Goal: Information Seeking & Learning: Learn about a topic

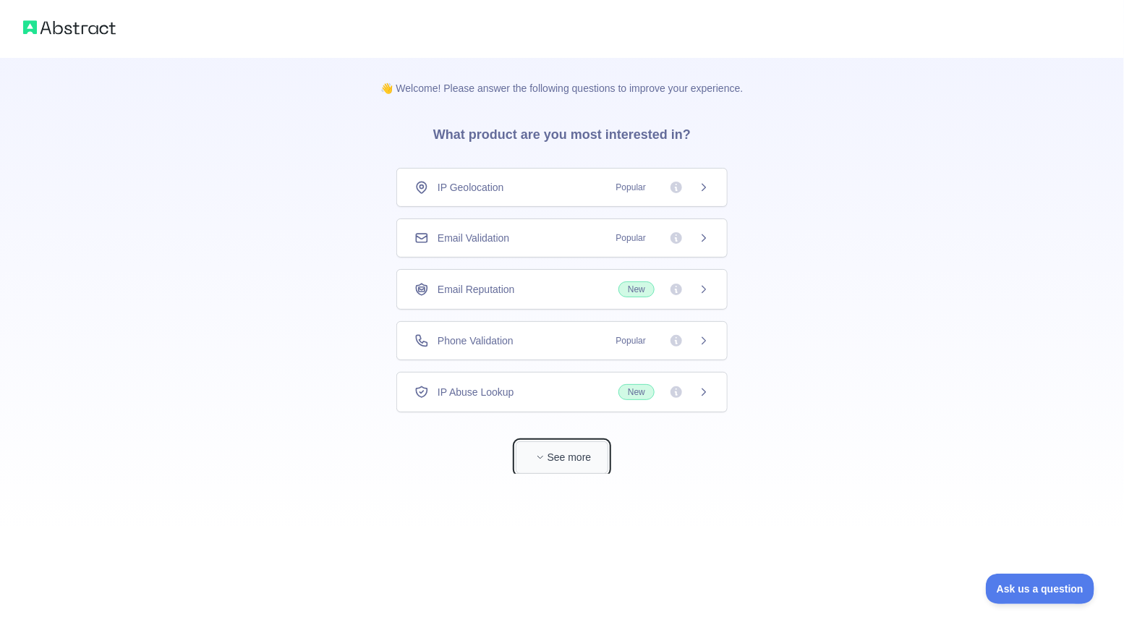
click at [563, 454] on button "See more" at bounding box center [562, 457] width 93 height 33
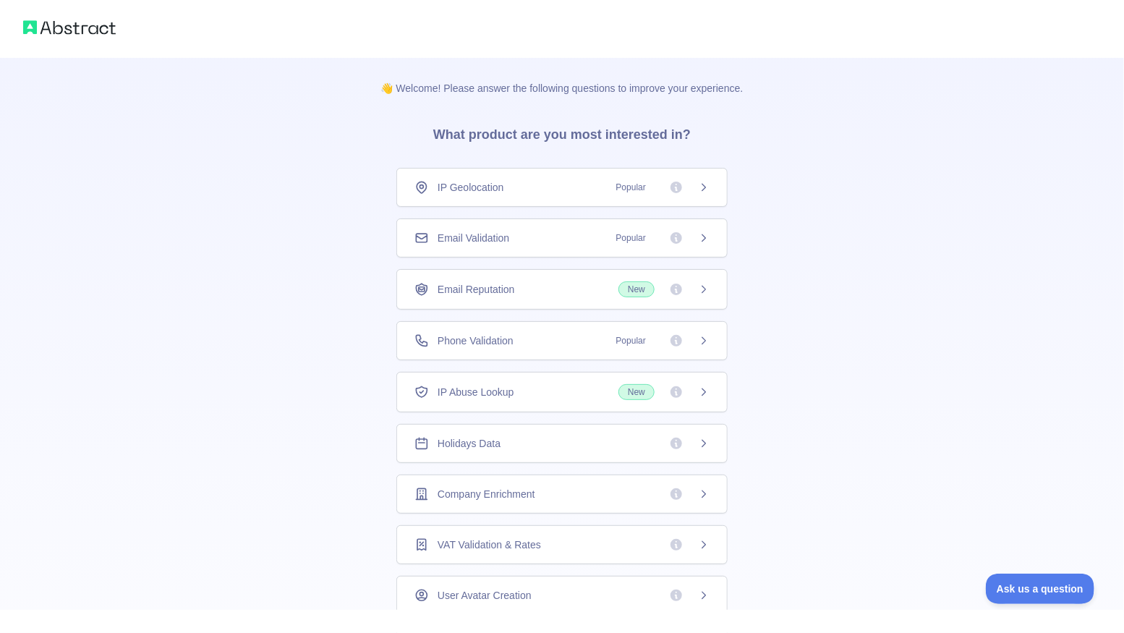
click at [484, 231] on span "Email Validation" at bounding box center [474, 238] width 72 height 14
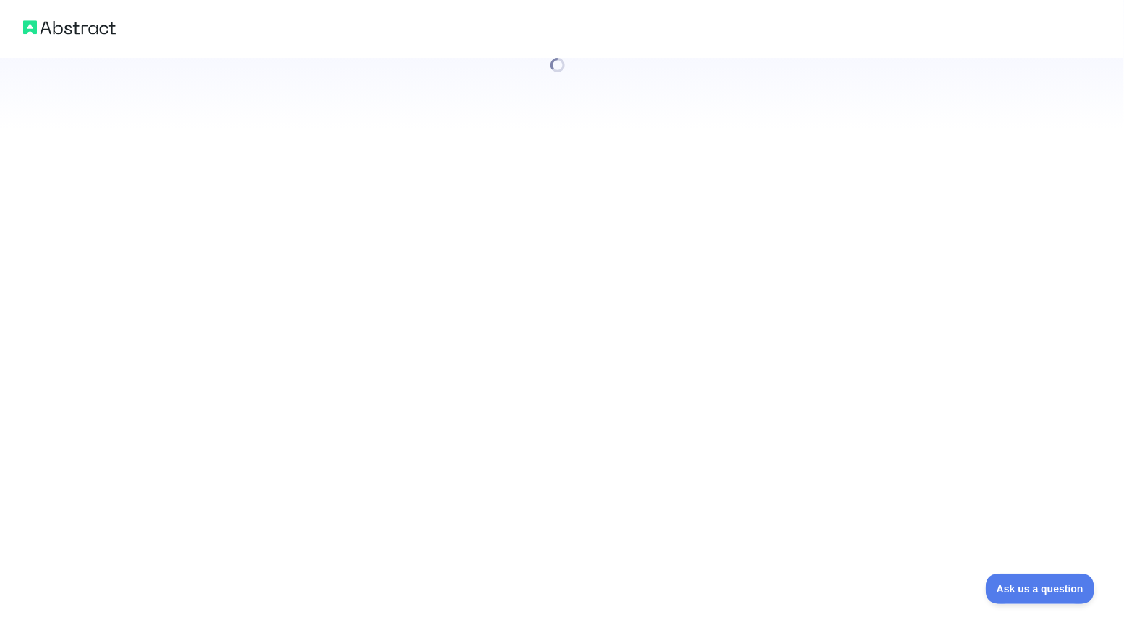
click at [704, 236] on div at bounding box center [562, 316] width 1124 height 633
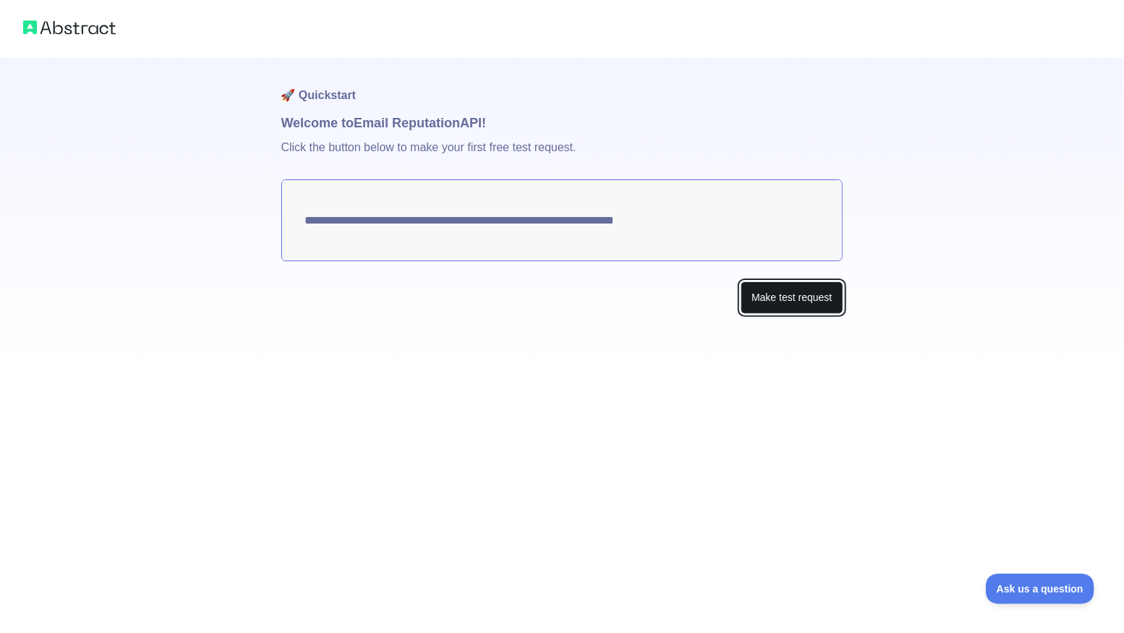
click at [788, 302] on button "Make test request" at bounding box center [792, 297] width 102 height 33
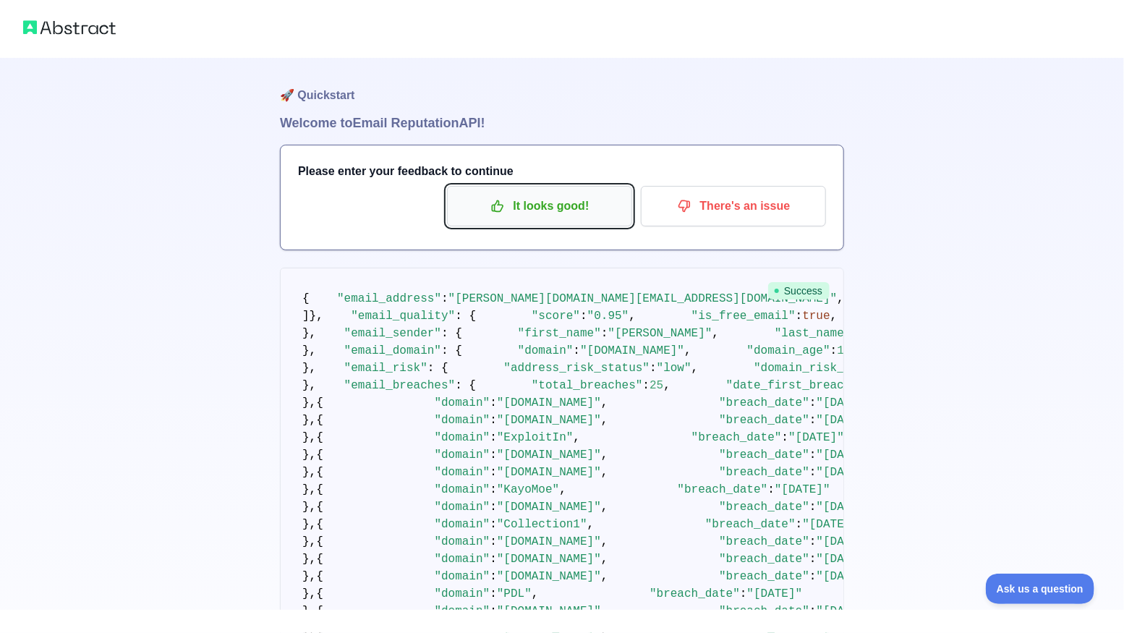
click at [527, 221] on button "It looks good!" at bounding box center [539, 206] width 185 height 41
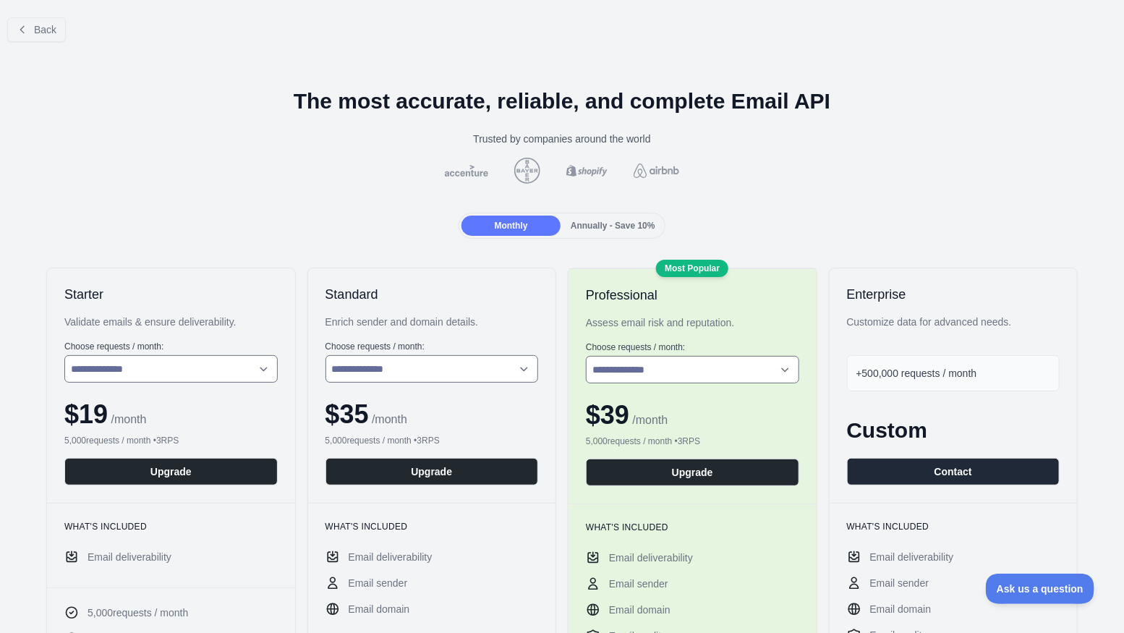
click at [652, 169] on img at bounding box center [656, 170] width 51 height 14
click at [37, 31] on span "Back" at bounding box center [45, 30] width 22 height 12
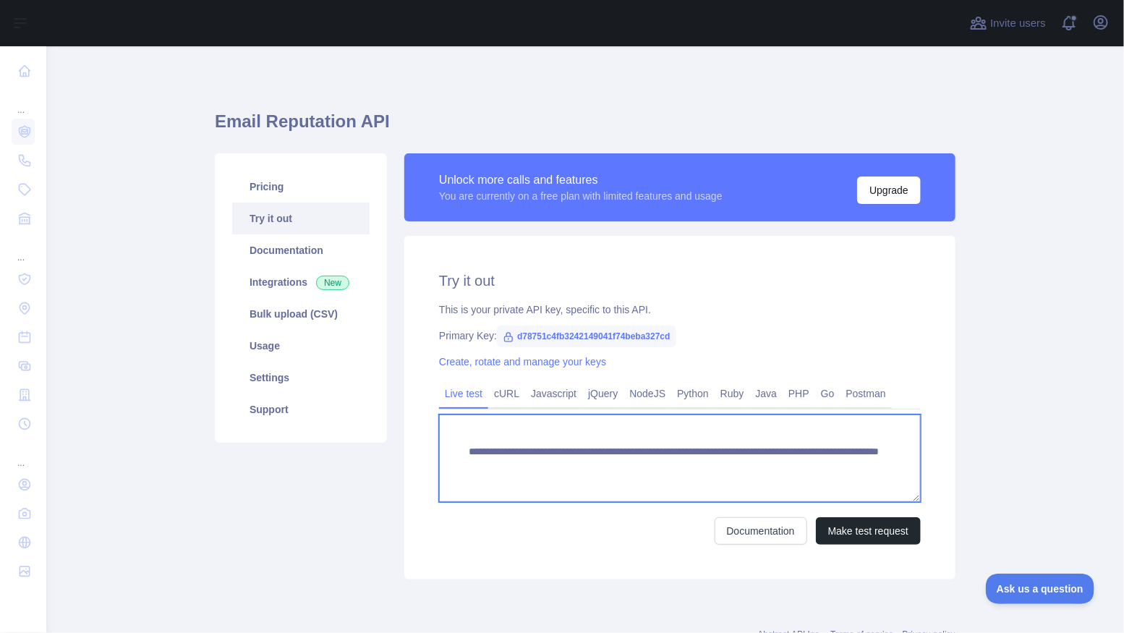
click at [533, 452] on textarea "**********" at bounding box center [680, 458] width 482 height 88
click at [557, 450] on textarea "**********" at bounding box center [680, 458] width 482 height 88
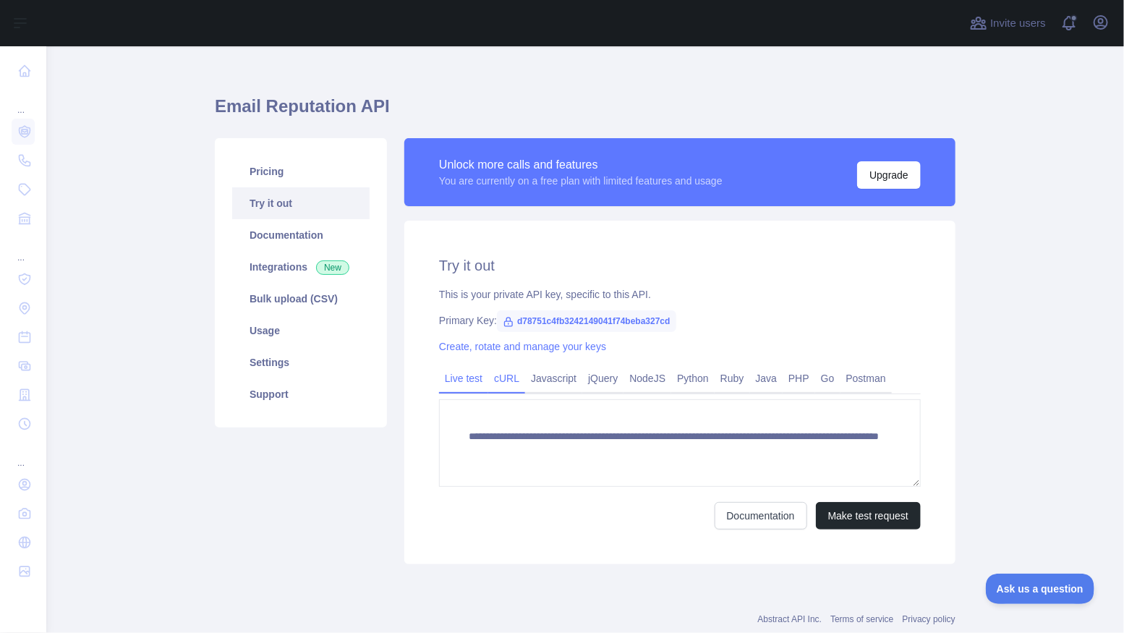
click at [507, 381] on link "cURL" at bounding box center [506, 378] width 37 height 23
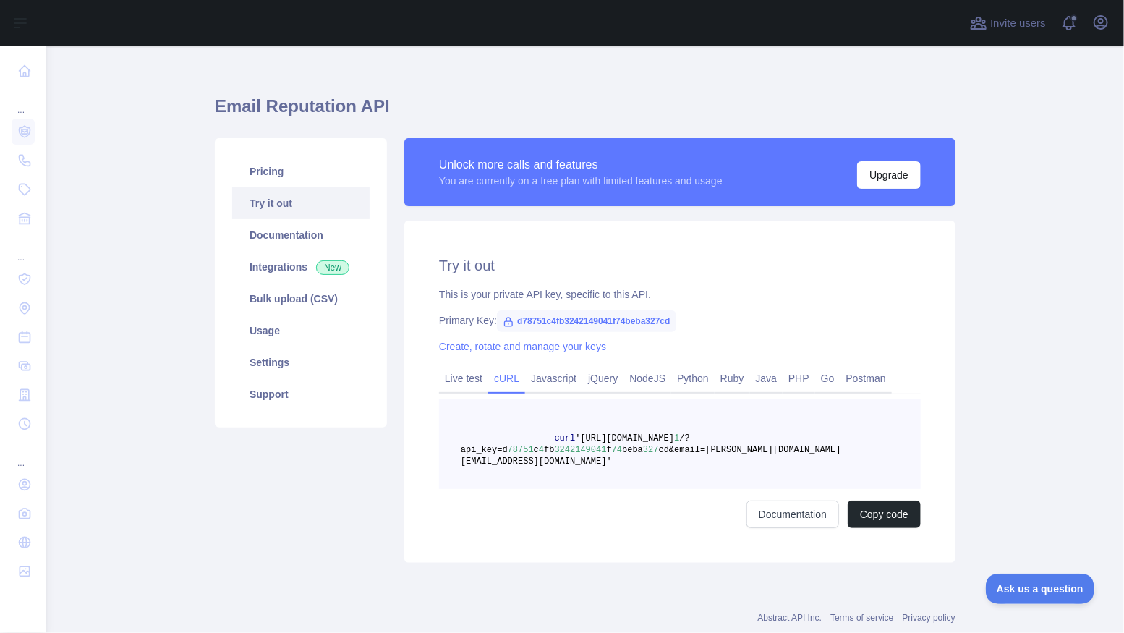
click at [660, 440] on span "'https://emailreputation.abstractapi.com/v" at bounding box center [624, 438] width 99 height 10
copy span "emailreputation"
click at [571, 315] on span "d78751c4fb3242149041f74beba327cd" at bounding box center [586, 321] width 179 height 22
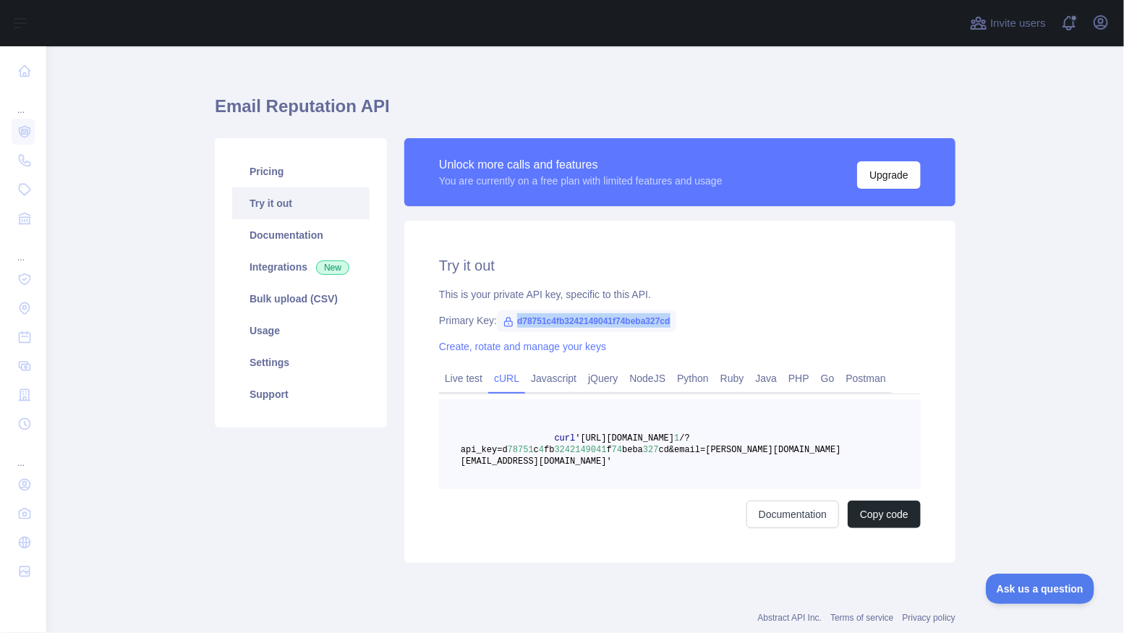
copy span "d78751c4fb3242149041f74beba327cd"
click at [271, 328] on link "Usage" at bounding box center [300, 331] width 137 height 32
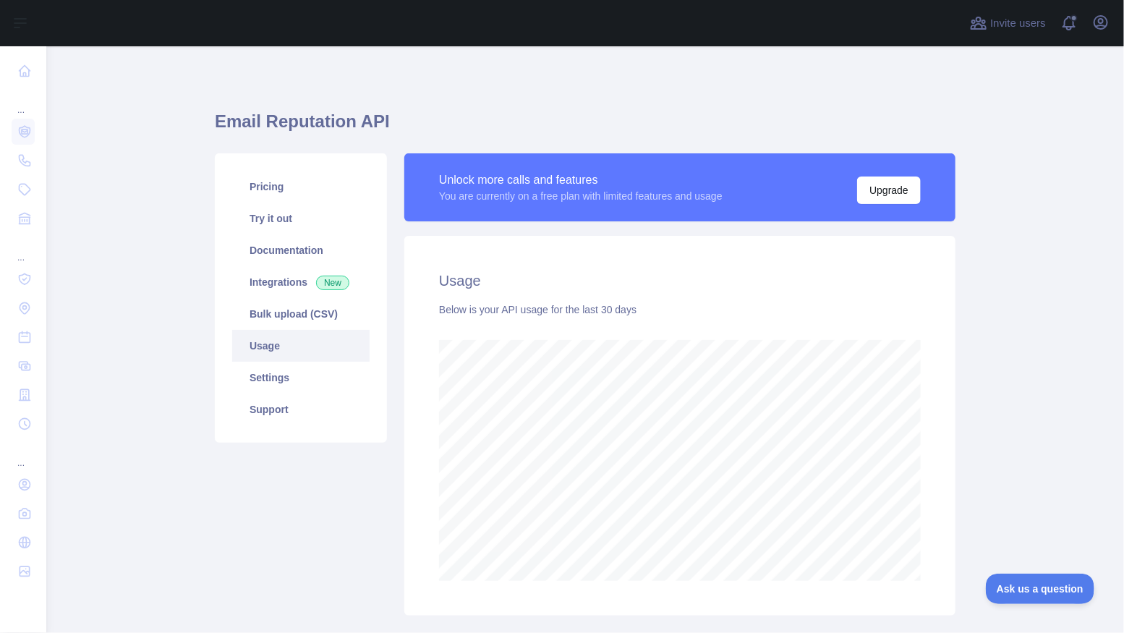
scroll to position [587, 1078]
click at [272, 308] on link "Bulk upload (CSV)" at bounding box center [300, 314] width 137 height 32
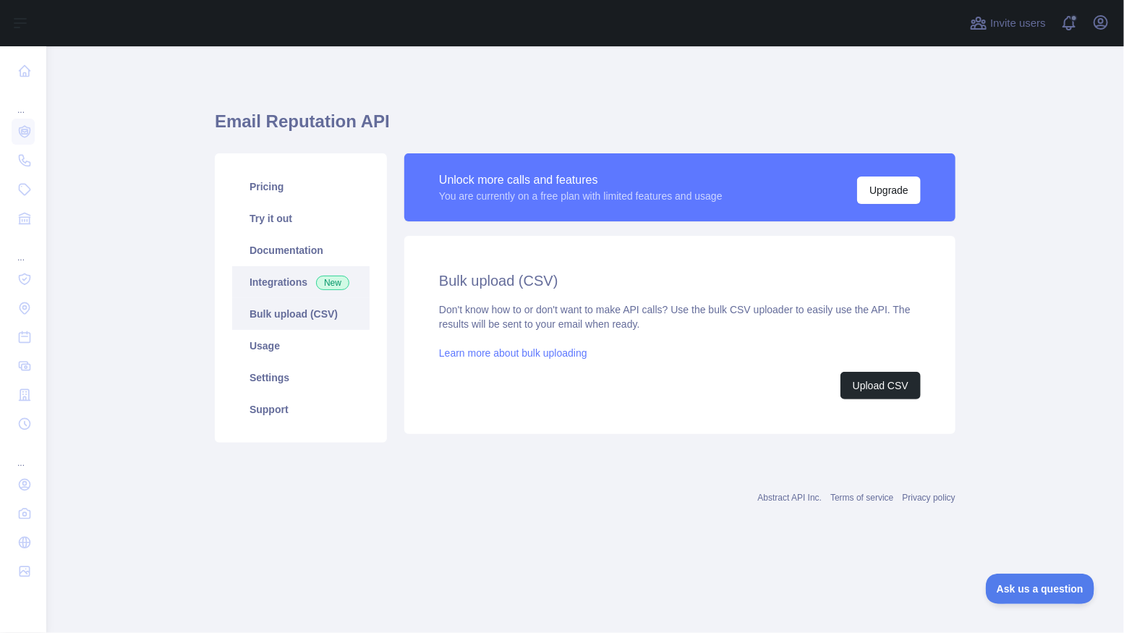
click at [272, 283] on link "Integrations New" at bounding box center [300, 282] width 137 height 32
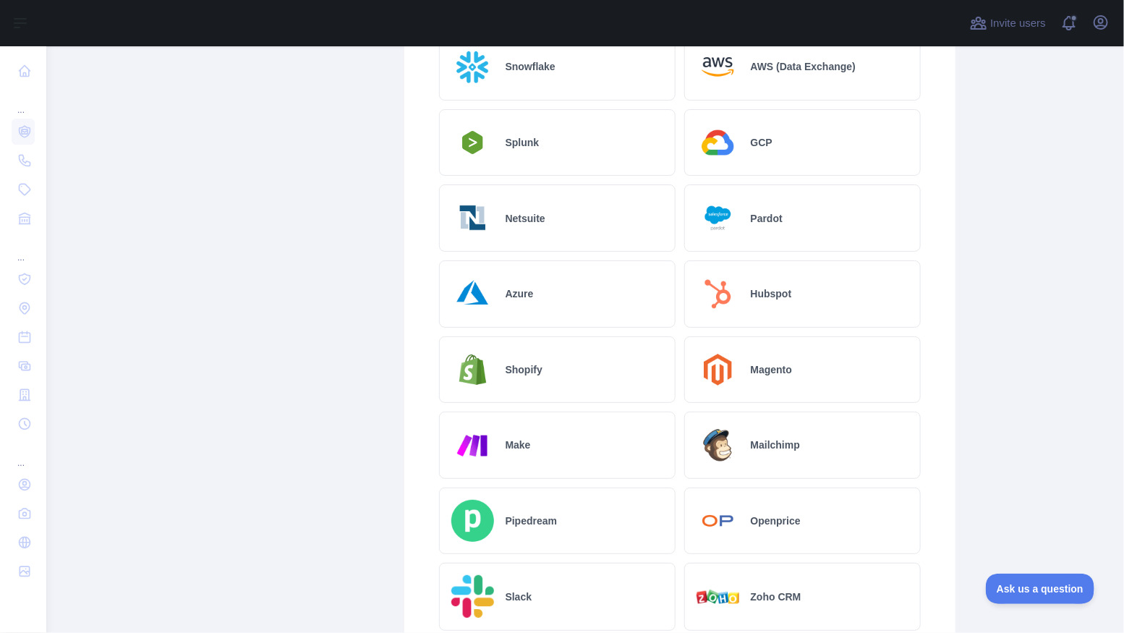
scroll to position [463, 0]
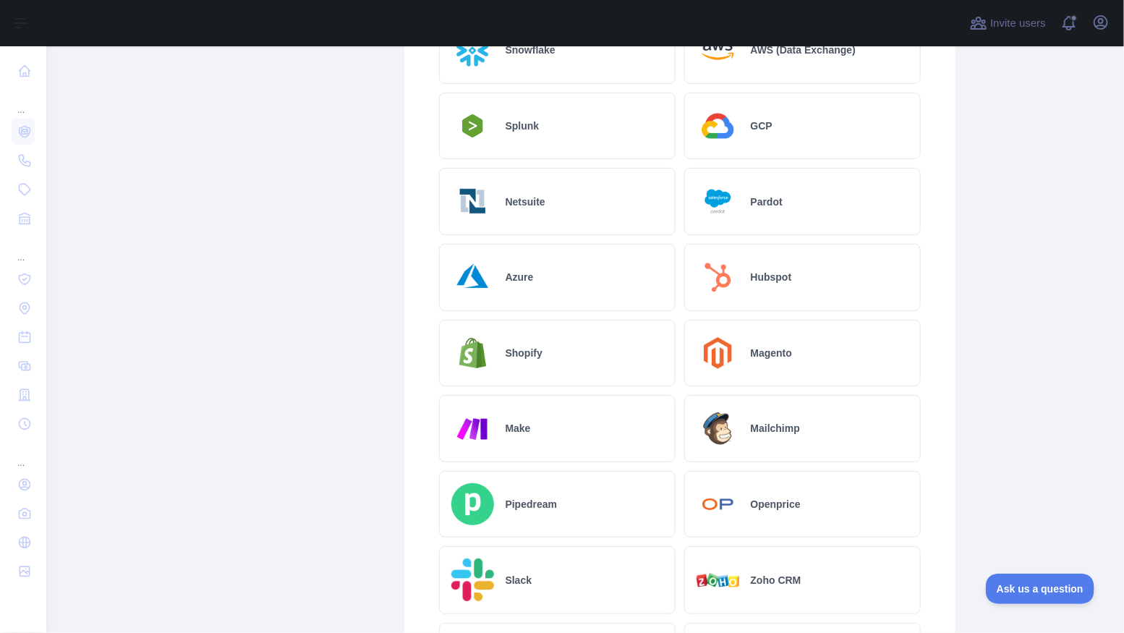
click at [737, 348] on img at bounding box center [718, 353] width 43 height 43
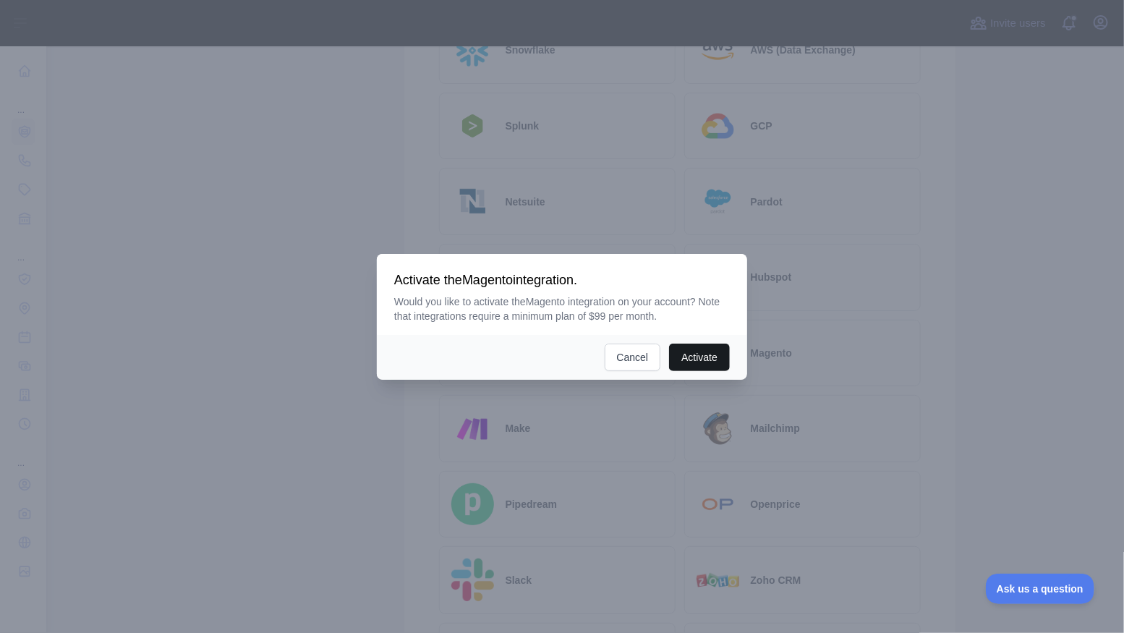
click at [704, 362] on button "Activate" at bounding box center [699, 357] width 61 height 27
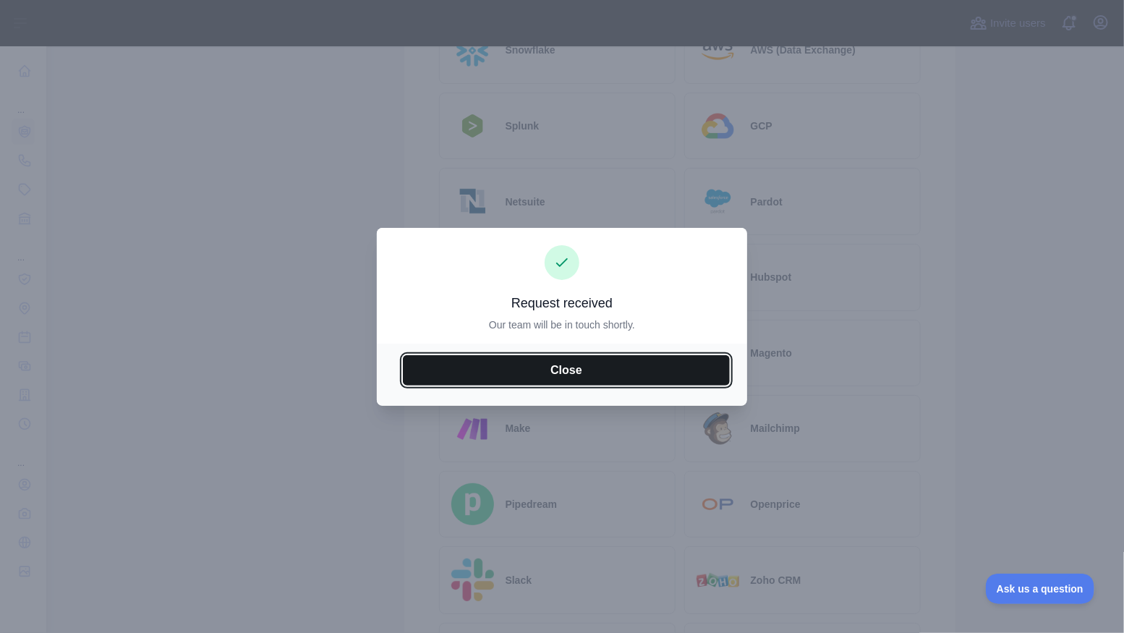
click at [555, 372] on button "Close" at bounding box center [566, 370] width 327 height 30
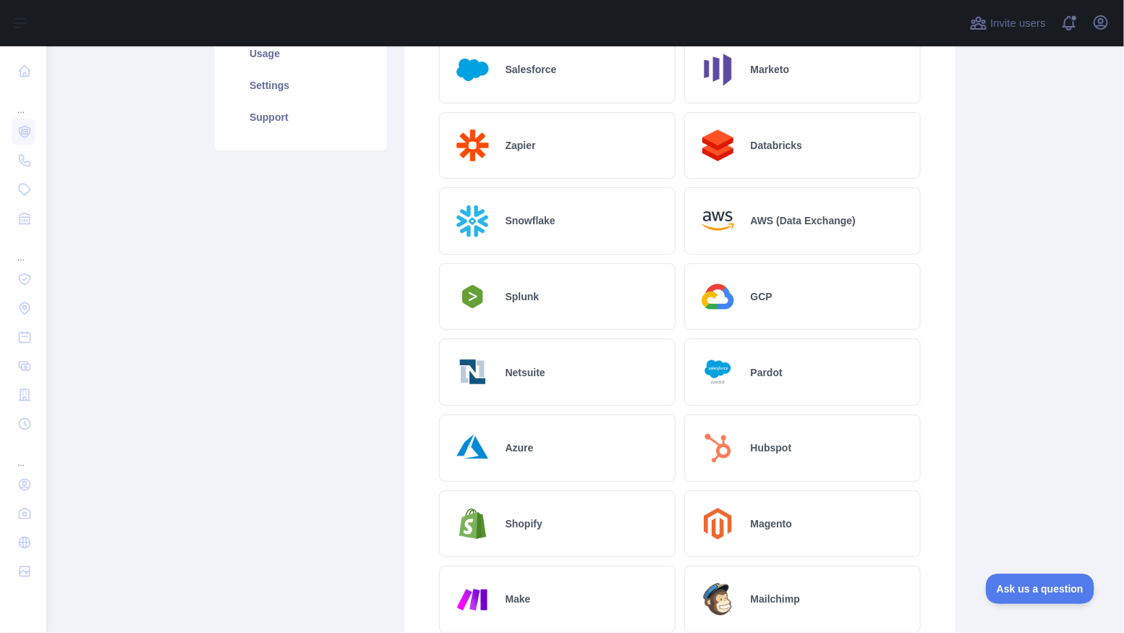
scroll to position [0, 0]
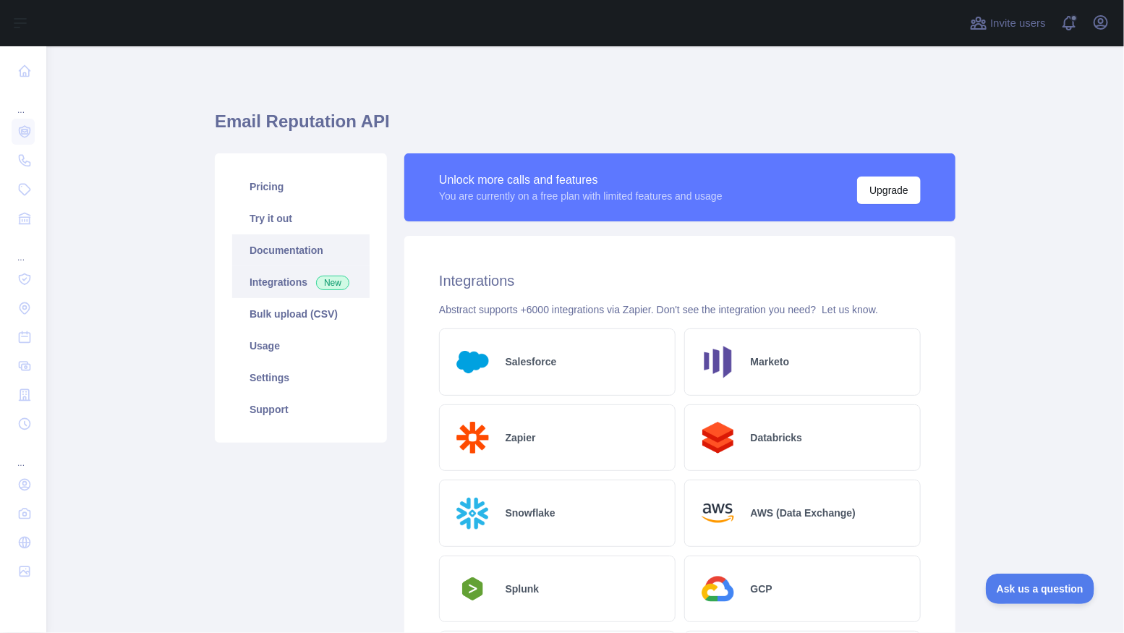
click at [281, 252] on link "Documentation" at bounding box center [300, 250] width 137 height 32
click at [267, 192] on link "Pricing" at bounding box center [300, 187] width 137 height 32
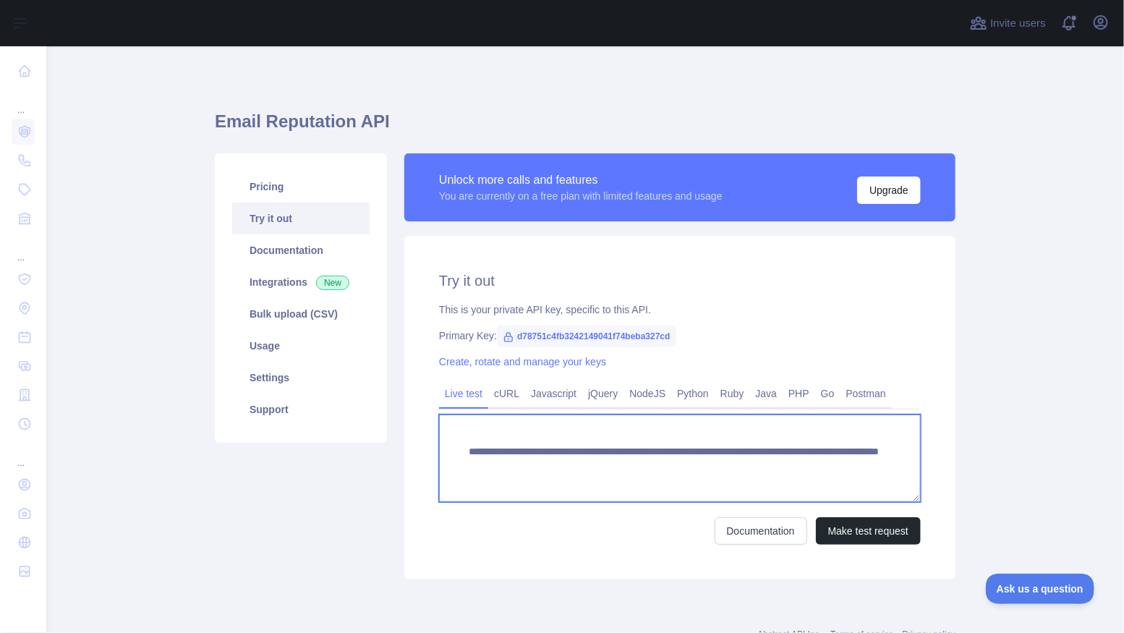
drag, startPoint x: 468, startPoint y: 448, endPoint x: 864, endPoint y: 464, distance: 395.9
click at [864, 464] on textarea "**********" at bounding box center [680, 458] width 482 height 88
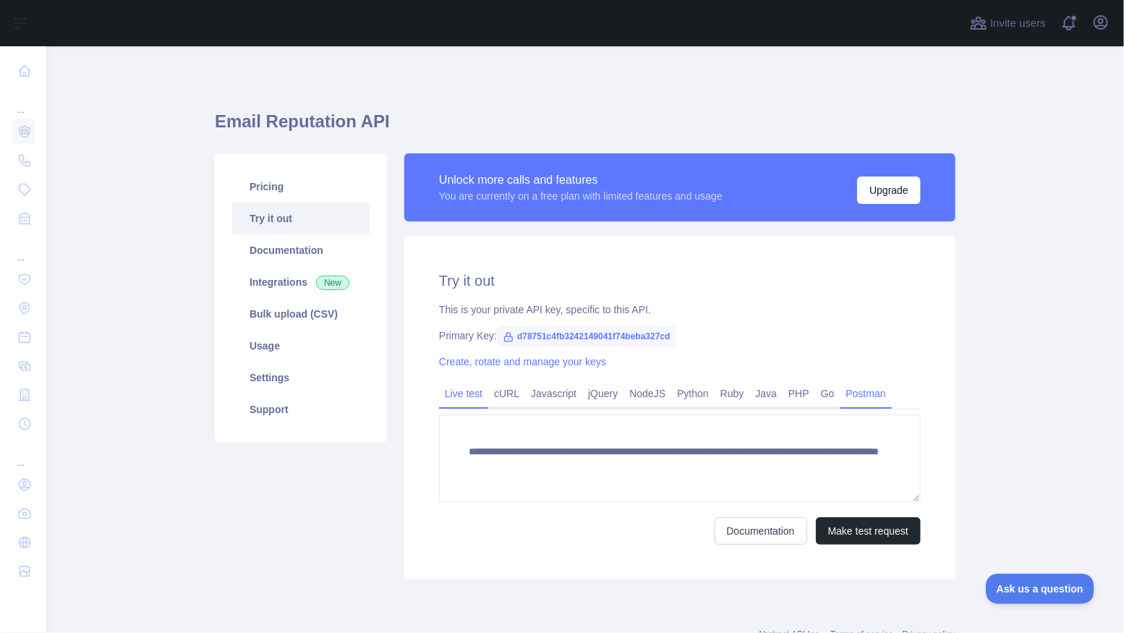
click at [876, 389] on link "Postman" at bounding box center [865, 393] width 51 height 23
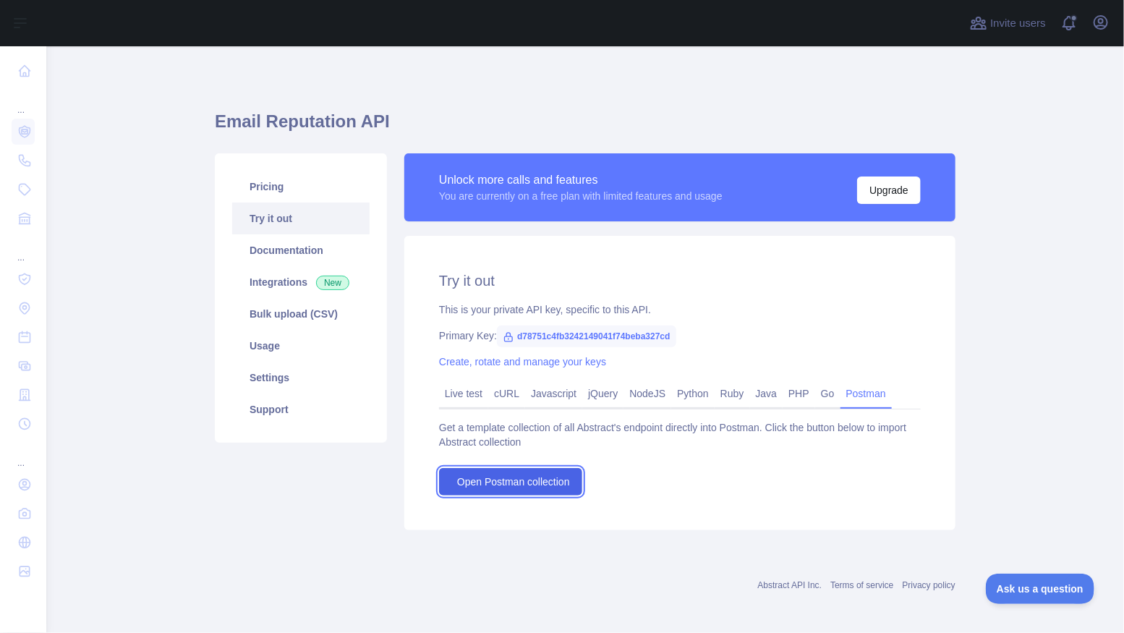
click at [517, 477] on span "Open Postman collection" at bounding box center [513, 481] width 113 height 14
click at [599, 338] on span "d78751c4fb3242149041f74beba327cd" at bounding box center [586, 336] width 179 height 22
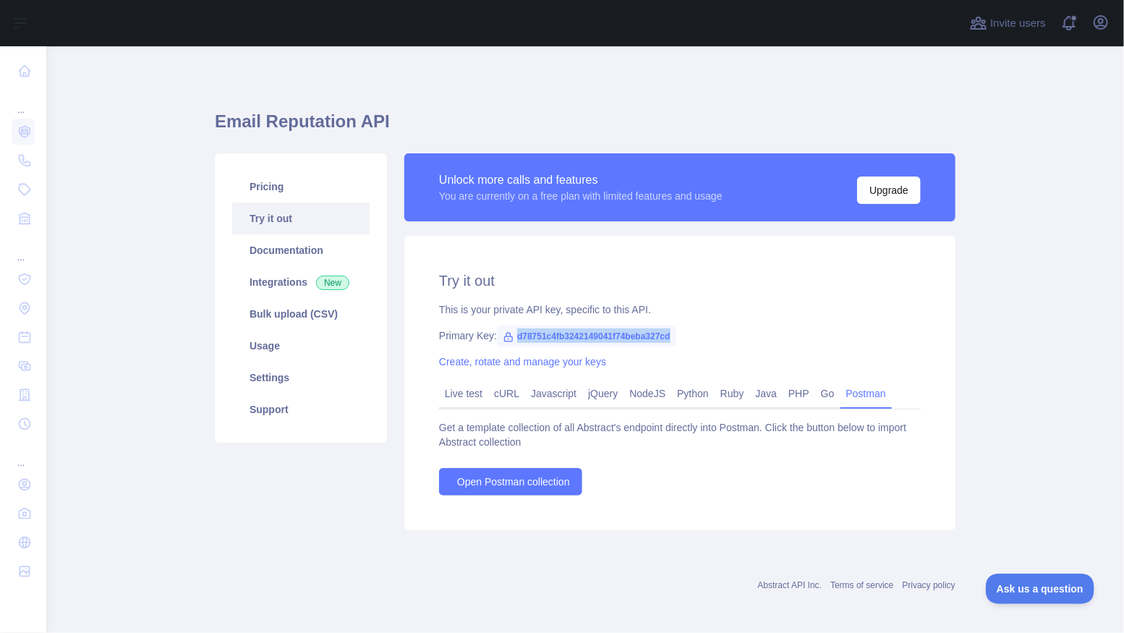
click at [599, 338] on span "d78751c4fb3242149041f74beba327cd" at bounding box center [586, 336] width 179 height 22
copy span "d78751c4fb3242149041f74beba327cd"
click at [525, 362] on link "Create, rotate and manage your keys" at bounding box center [522, 362] width 167 height 12
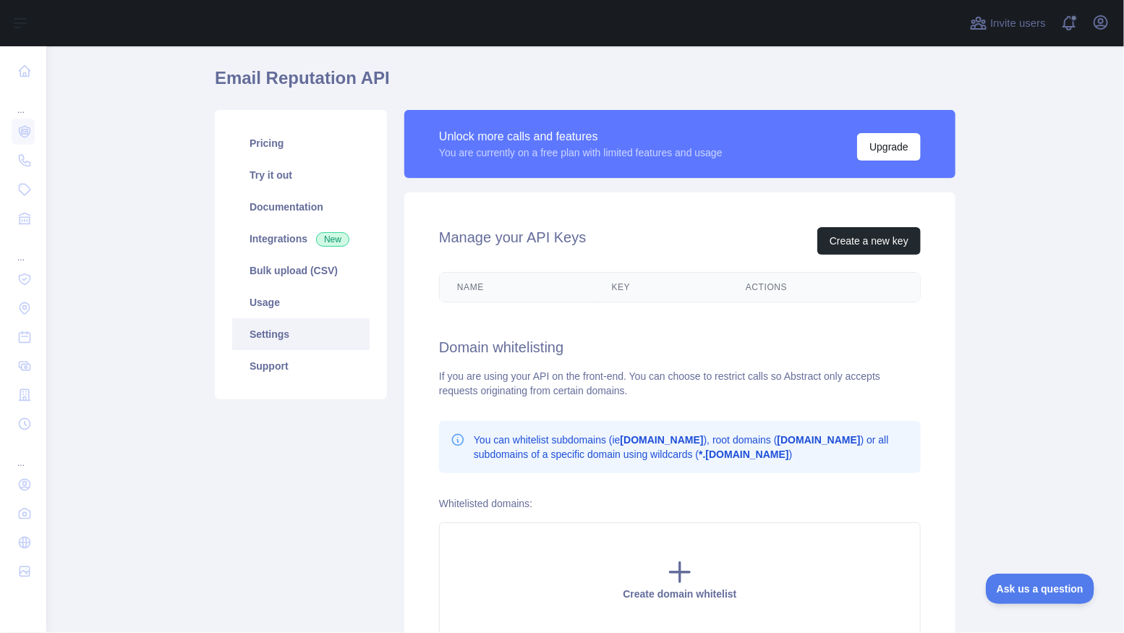
scroll to position [45, 0]
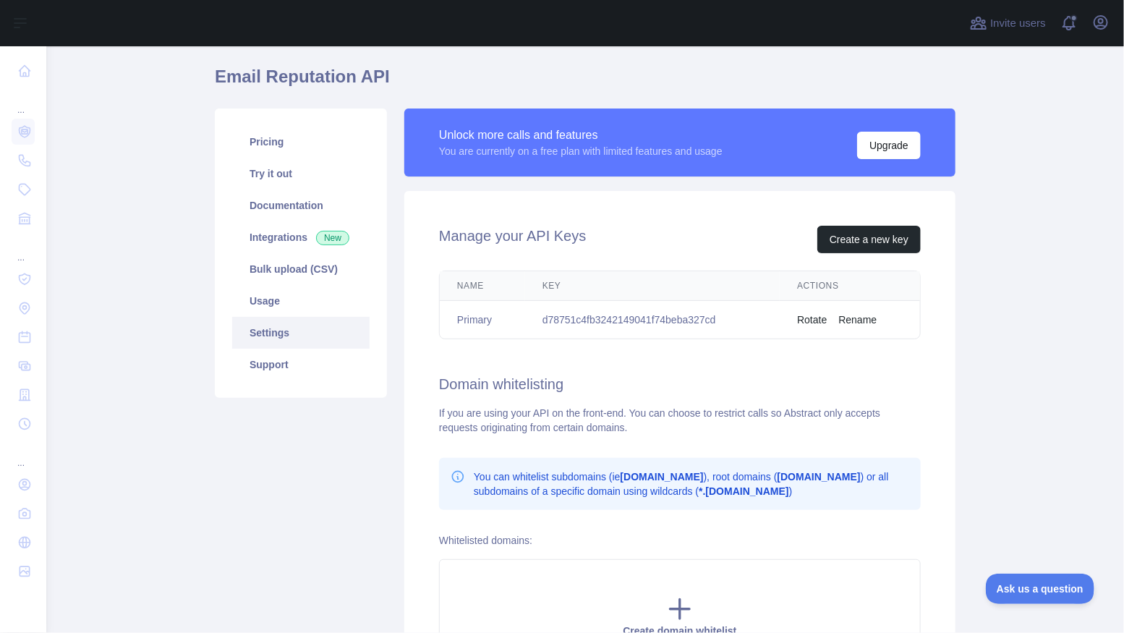
click at [818, 314] on button "Rotate" at bounding box center [812, 319] width 30 height 14
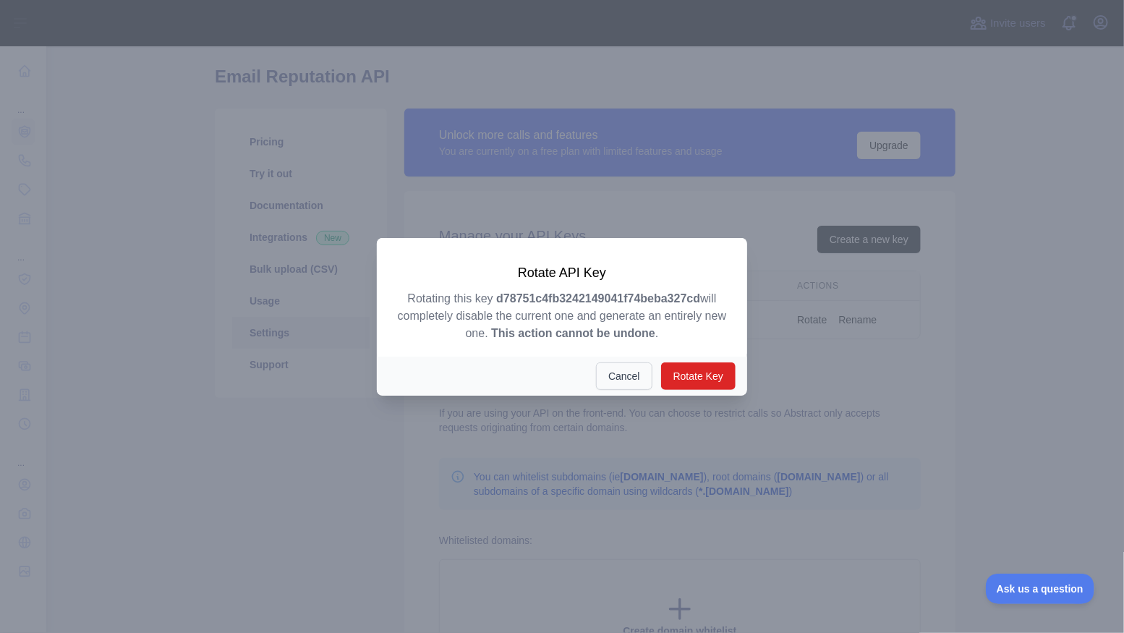
click at [608, 373] on button "Cancel" at bounding box center [624, 375] width 56 height 27
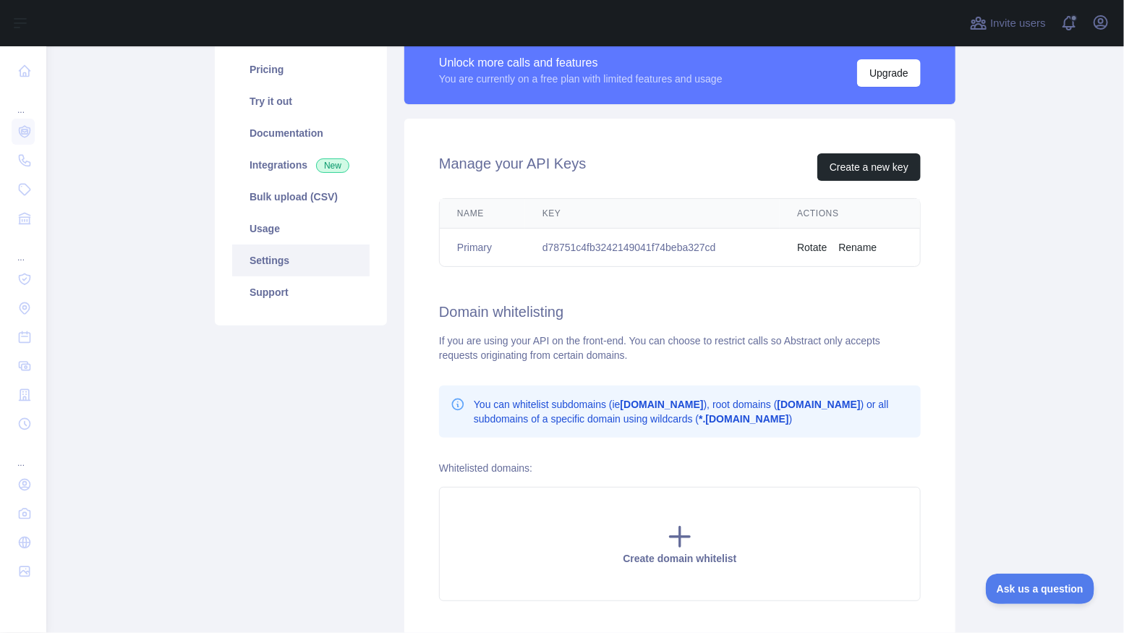
scroll to position [87, 0]
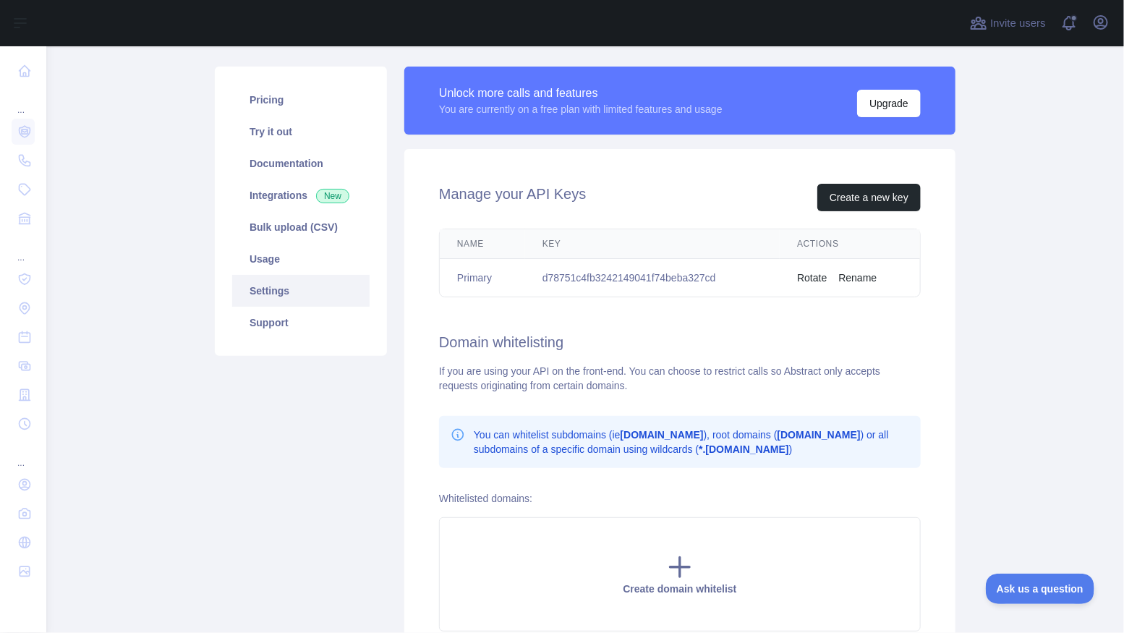
click at [600, 272] on td "d78751c4fb3242149041f74beba327cd" at bounding box center [652, 278] width 255 height 38
copy td "d78751c4fb3242149041f74beba327cd"
click at [602, 326] on div "Manage your API Keys Create a new key Name Key Actions Primary d78751c4fb324214…" at bounding box center [679, 407] width 551 height 517
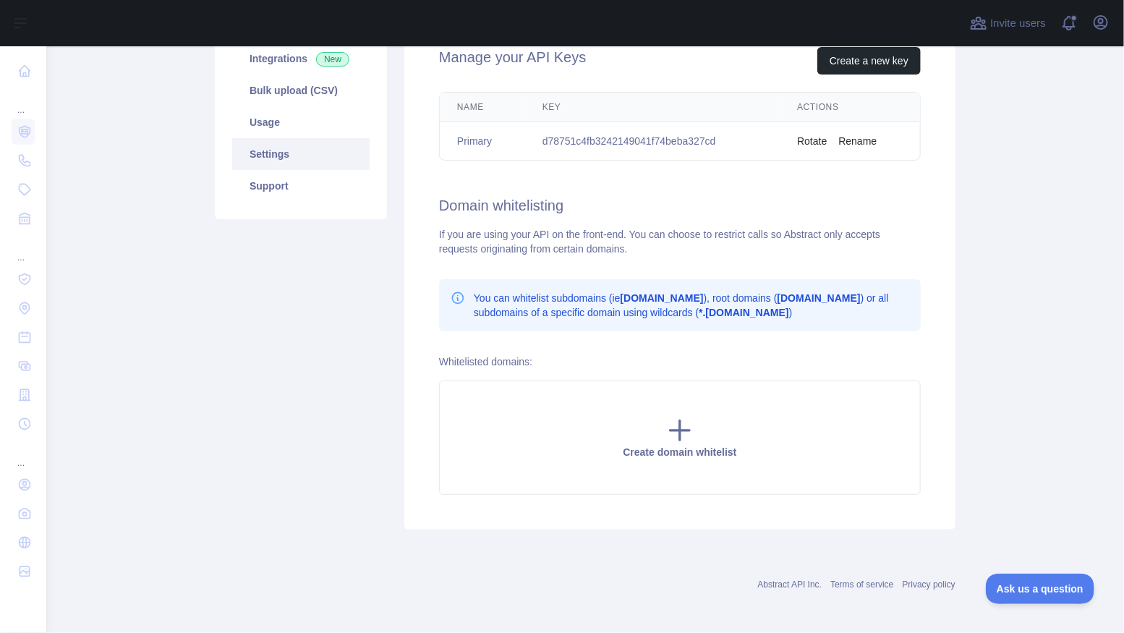
scroll to position [0, 0]
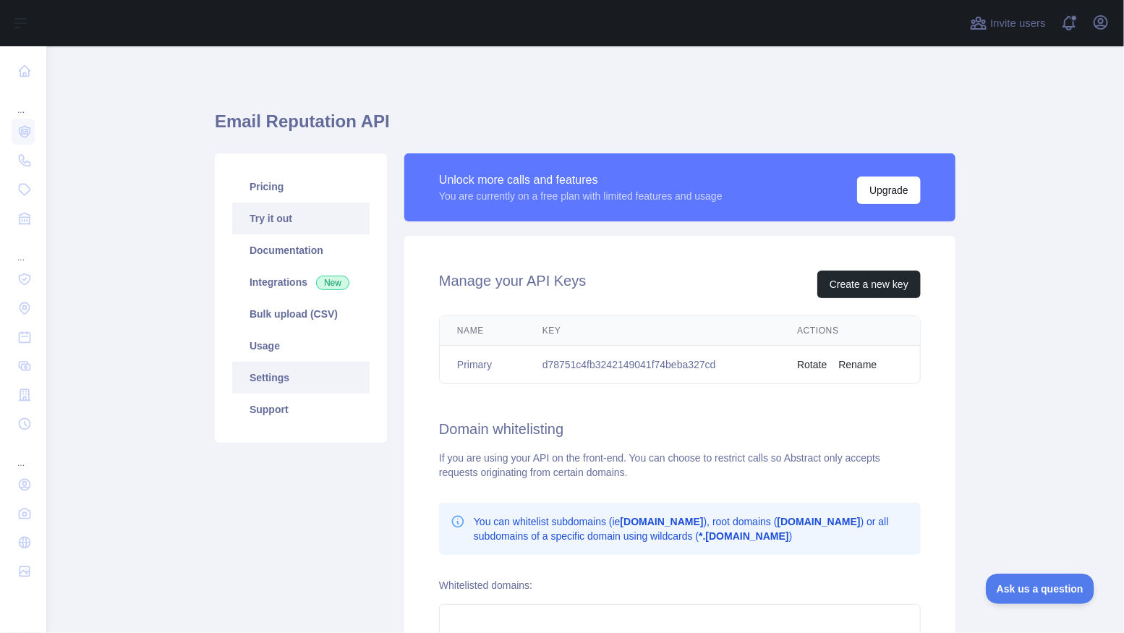
click at [277, 223] on link "Try it out" at bounding box center [300, 219] width 137 height 32
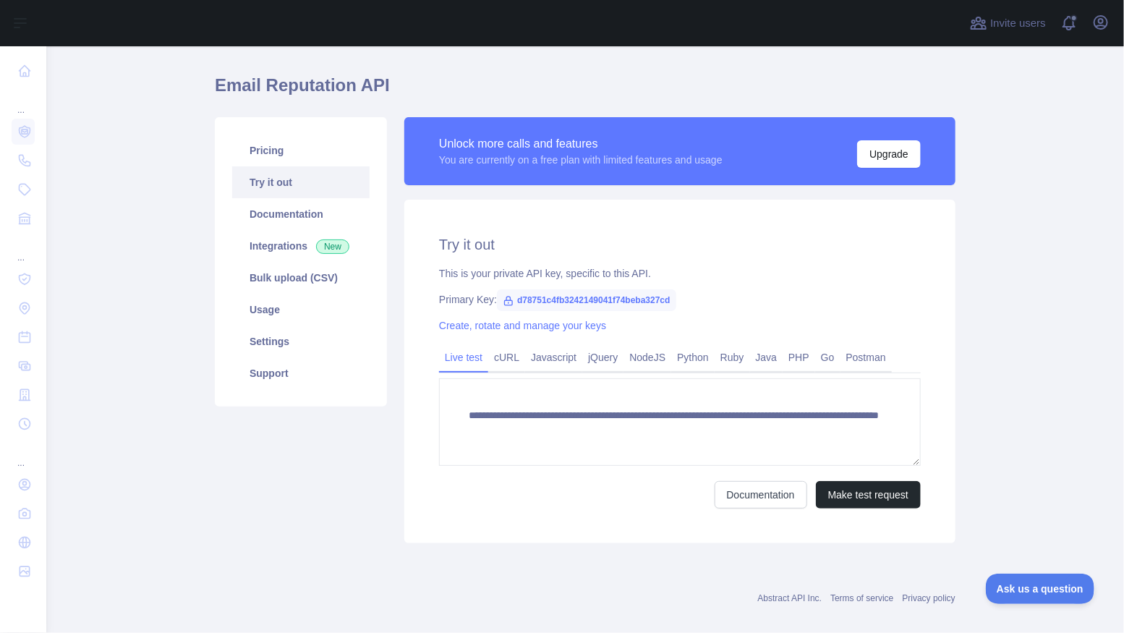
scroll to position [37, 0]
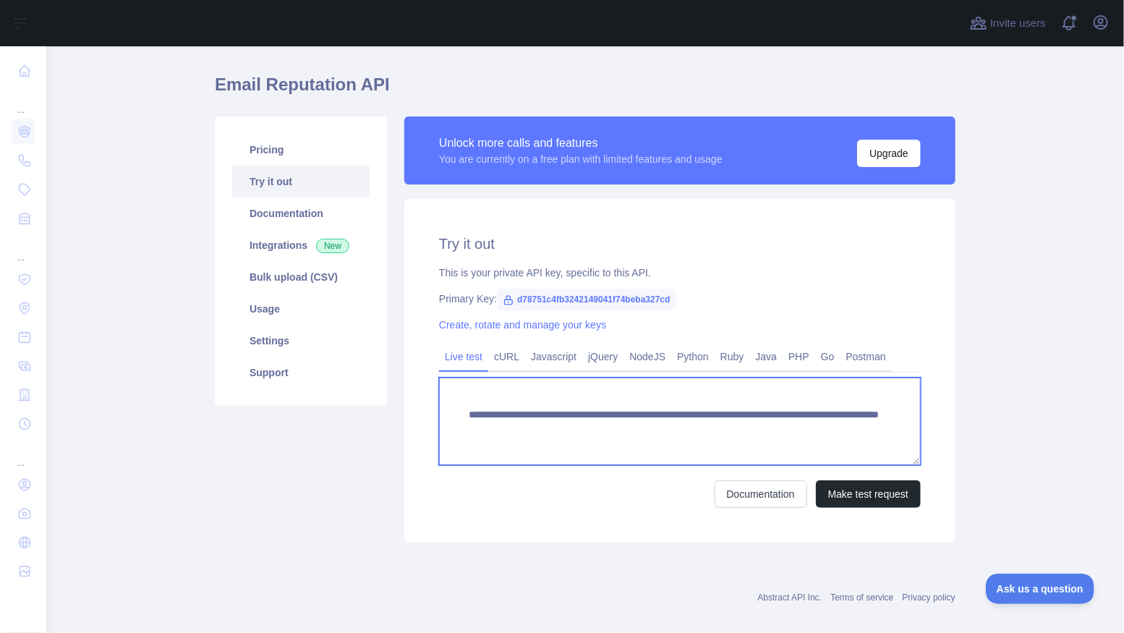
click at [636, 459] on textarea "**********" at bounding box center [680, 422] width 482 height 88
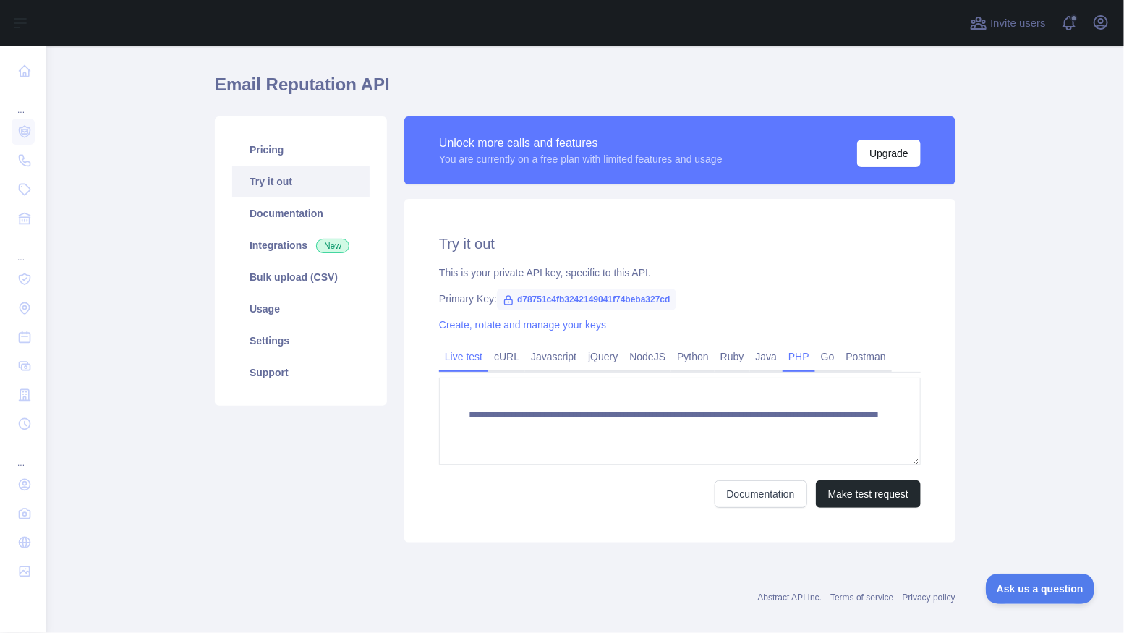
click at [810, 354] on link "PHP" at bounding box center [799, 356] width 33 height 23
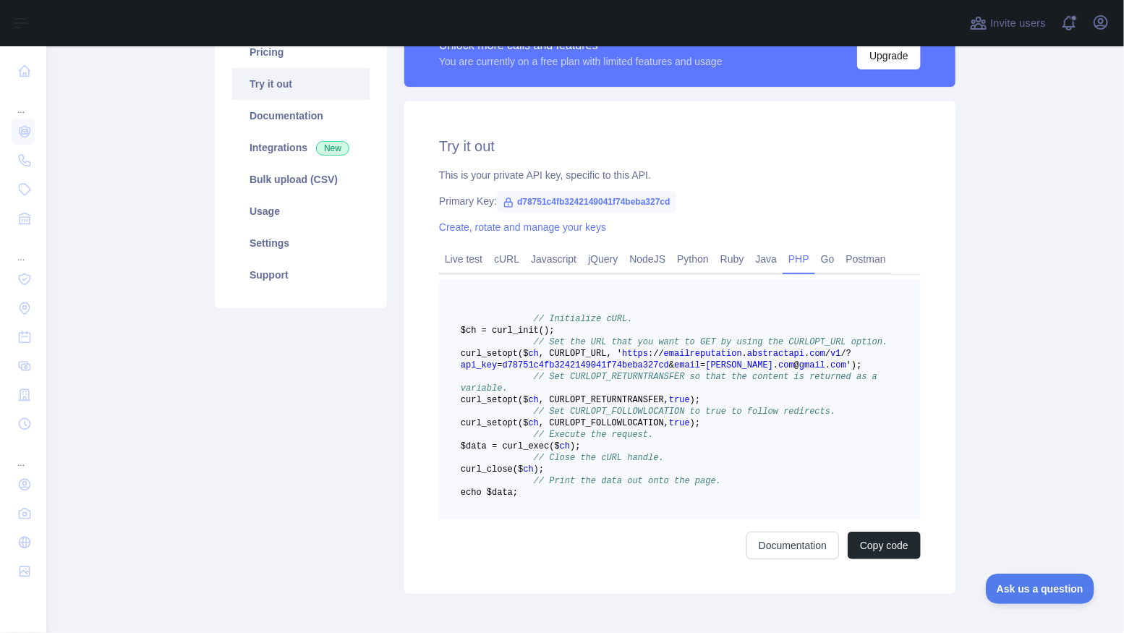
scroll to position [132, 0]
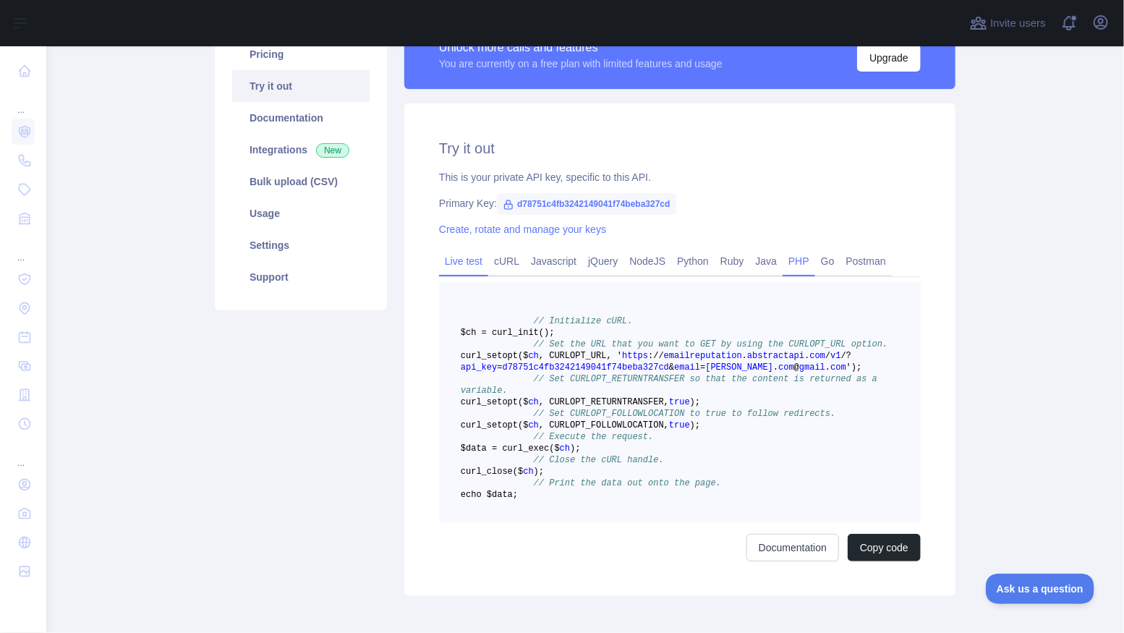
click at [469, 260] on link "Live test" at bounding box center [463, 261] width 49 height 23
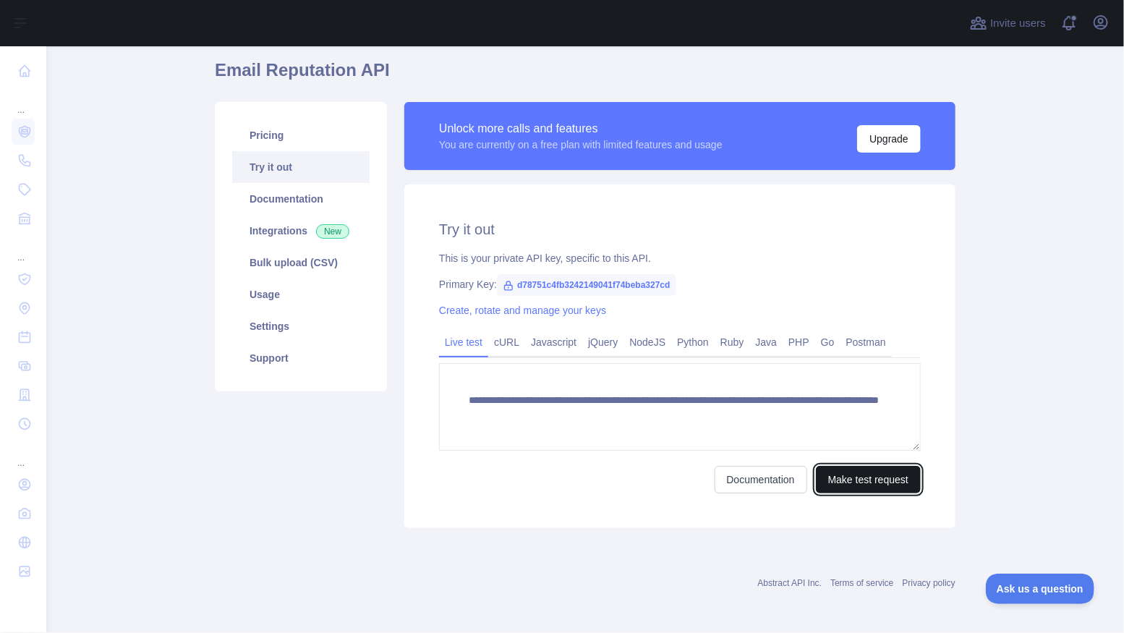
click at [839, 475] on button "Make test request" at bounding box center [868, 479] width 105 height 27
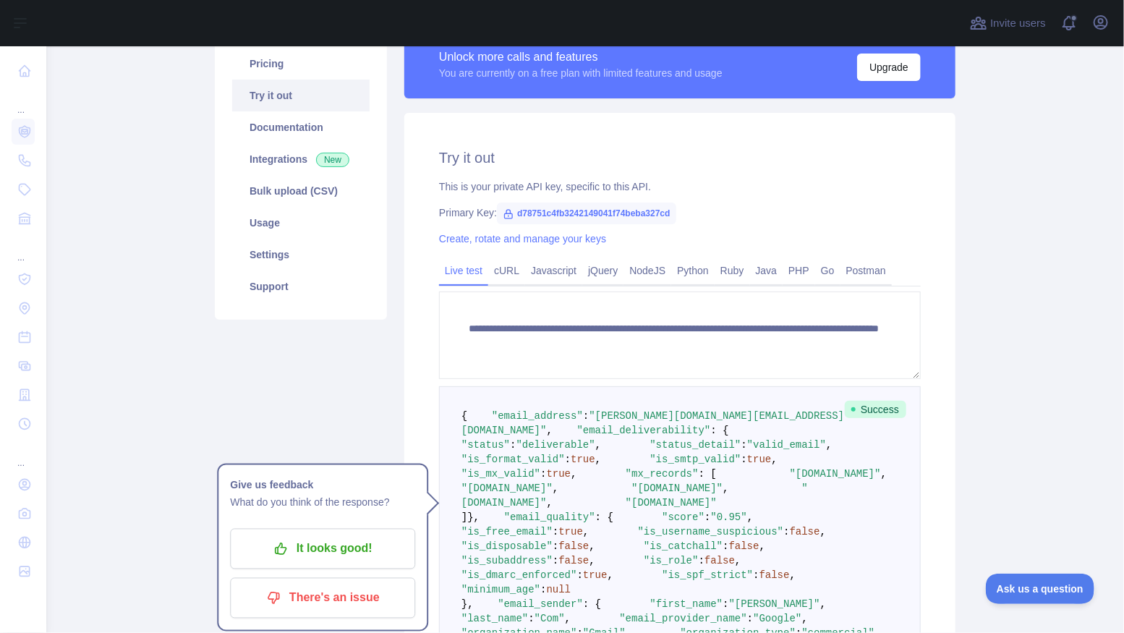
scroll to position [120, 0]
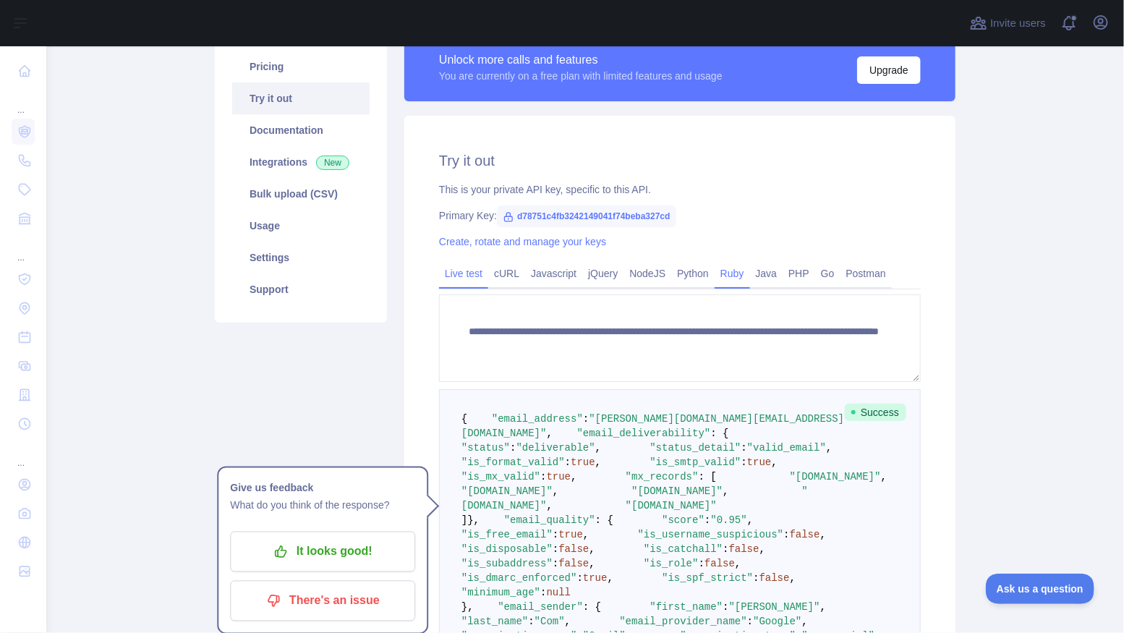
click at [741, 271] on link "Ruby" at bounding box center [732, 273] width 35 height 23
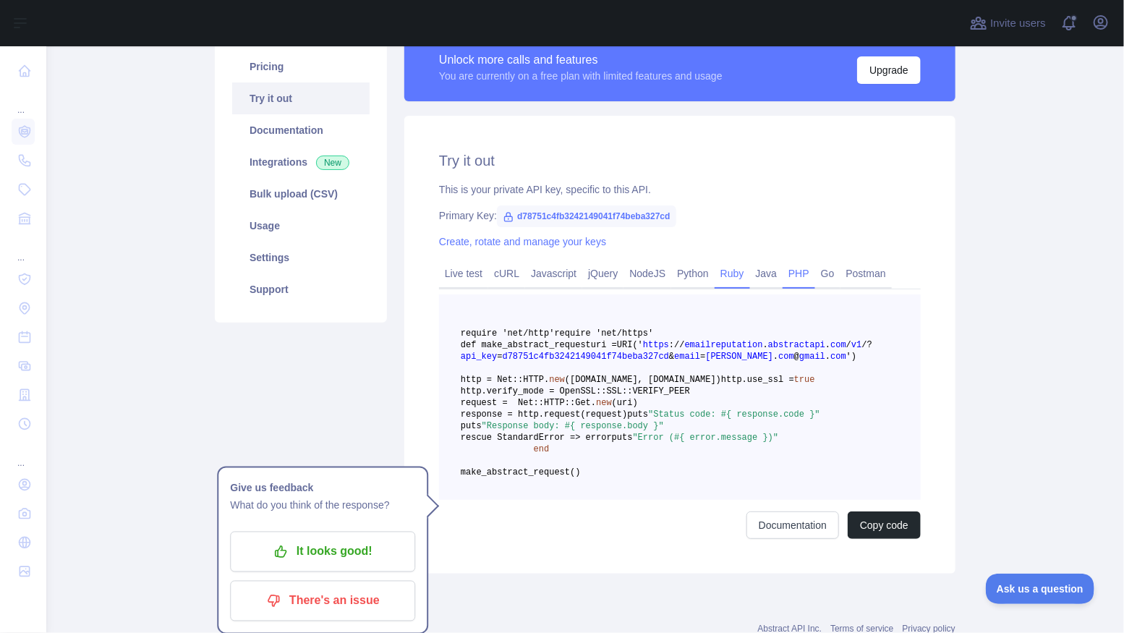
click at [815, 271] on link "PHP" at bounding box center [799, 273] width 33 height 23
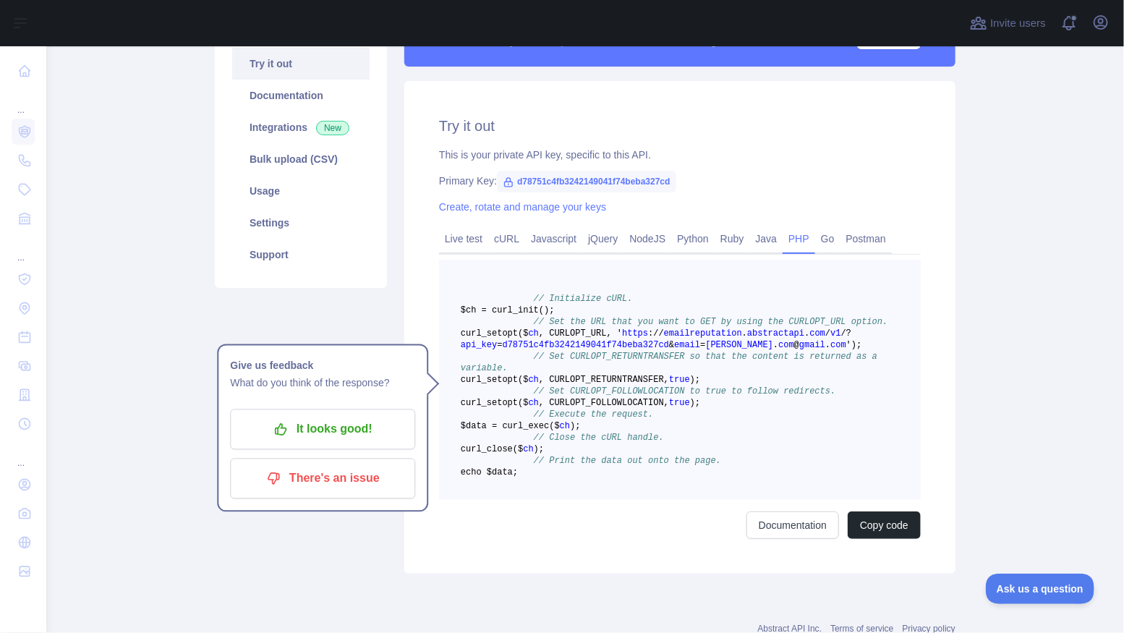
scroll to position [172, 0]
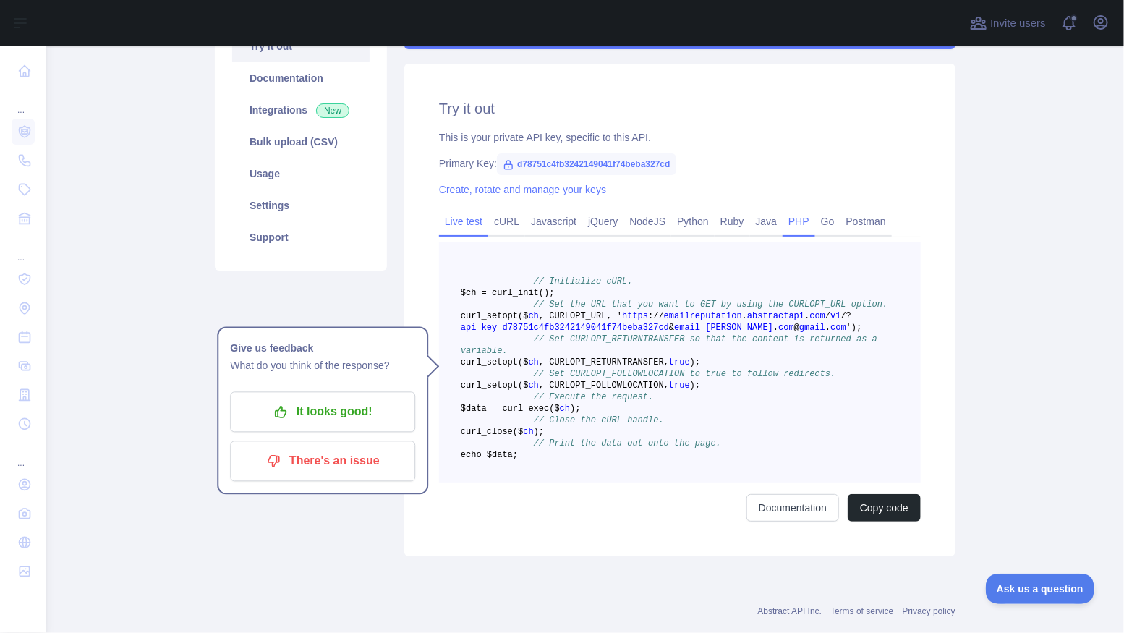
click at [461, 227] on link "Live test" at bounding box center [463, 221] width 49 height 23
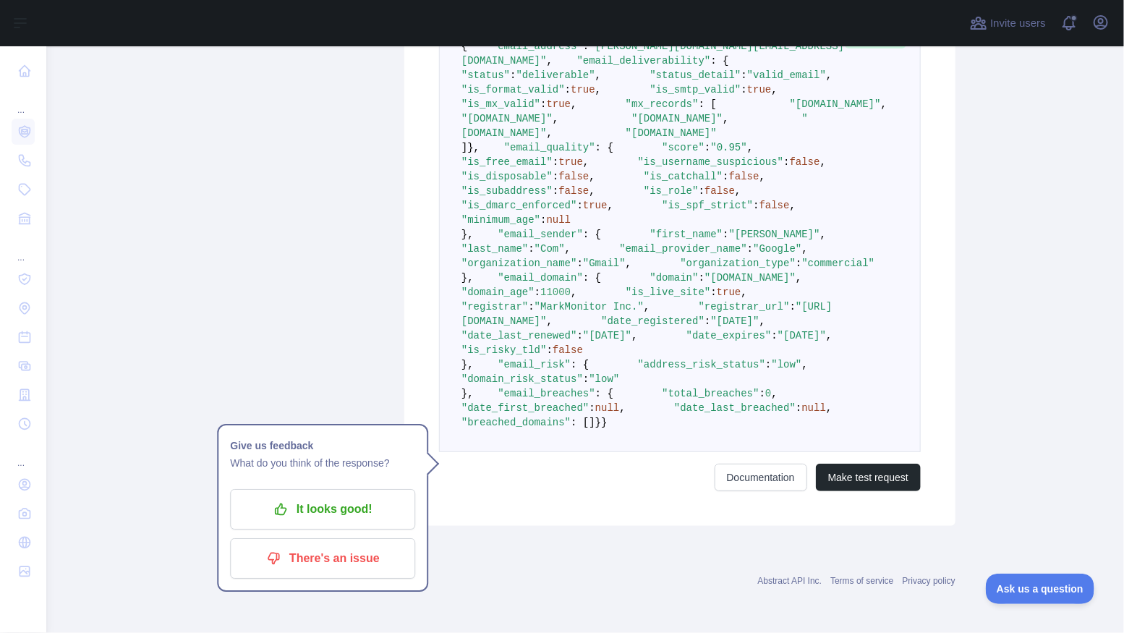
scroll to position [892, 0]
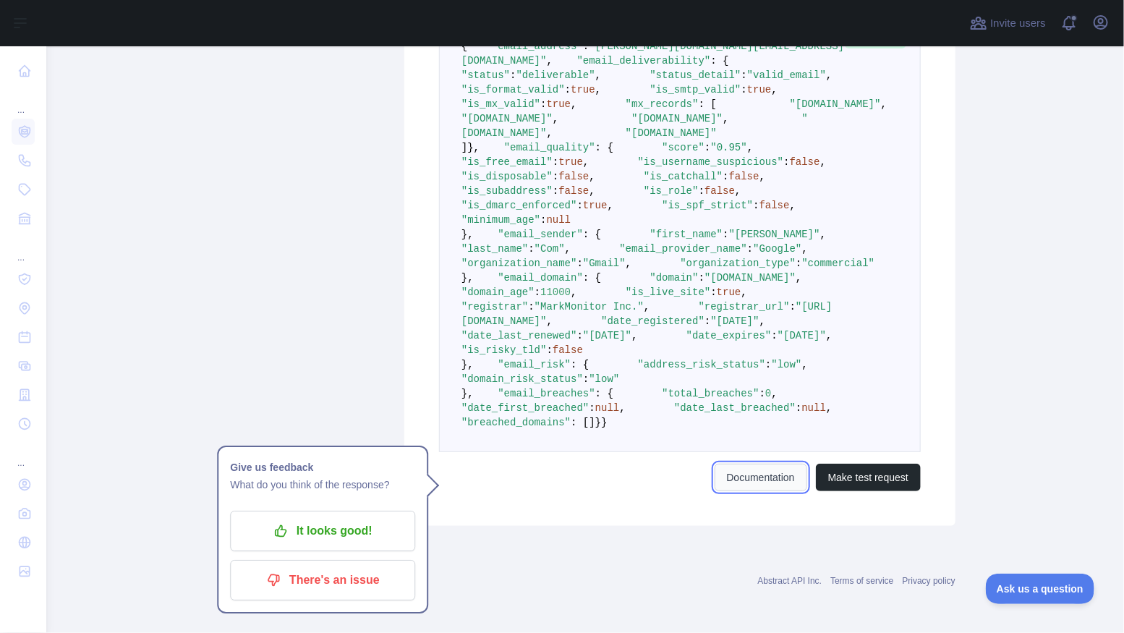
click at [749, 491] on link "Documentation" at bounding box center [761, 477] width 93 height 27
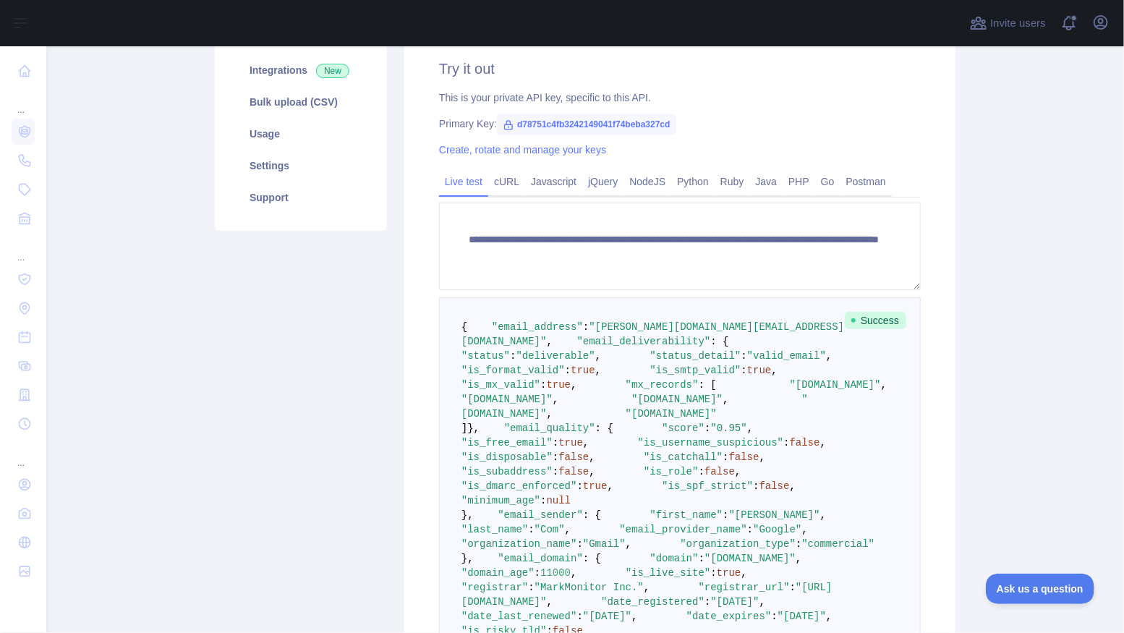
scroll to position [0, 0]
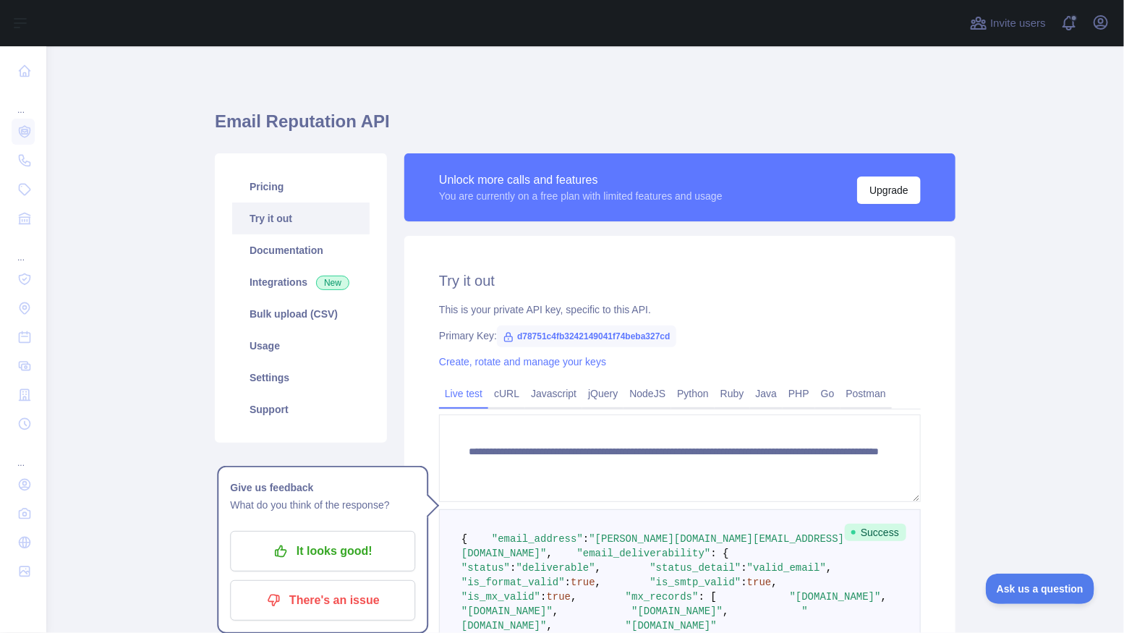
click at [591, 336] on span "d78751c4fb3242149041f74beba327cd" at bounding box center [586, 336] width 179 height 22
copy span "d78751c4fb3242149041f74beba327cd"
